Goal: Navigation & Orientation: Go to known website

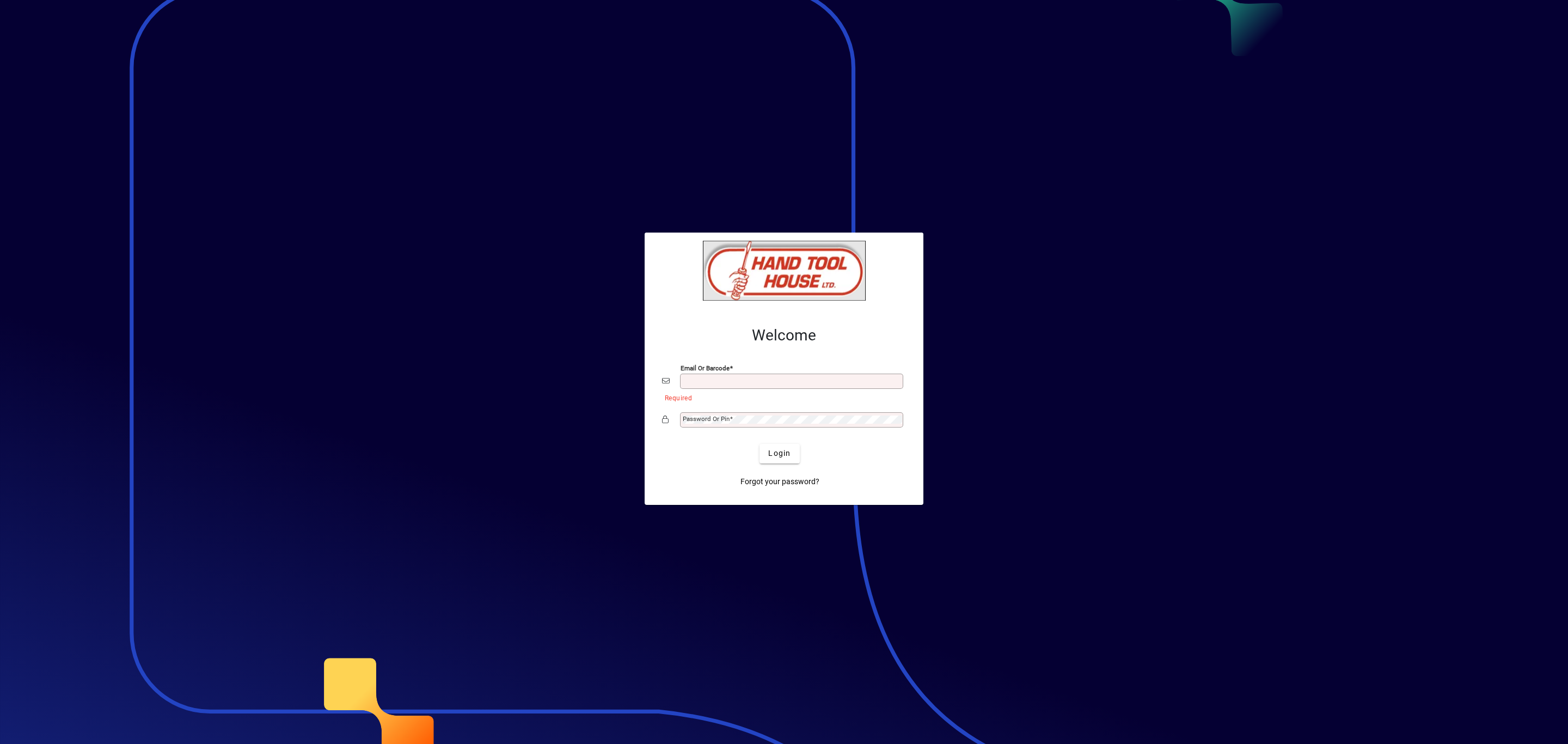
type input "**********"
click at [778, 454] on span "Login" at bounding box center [780, 453] width 22 height 12
